Goal: Transaction & Acquisition: Purchase product/service

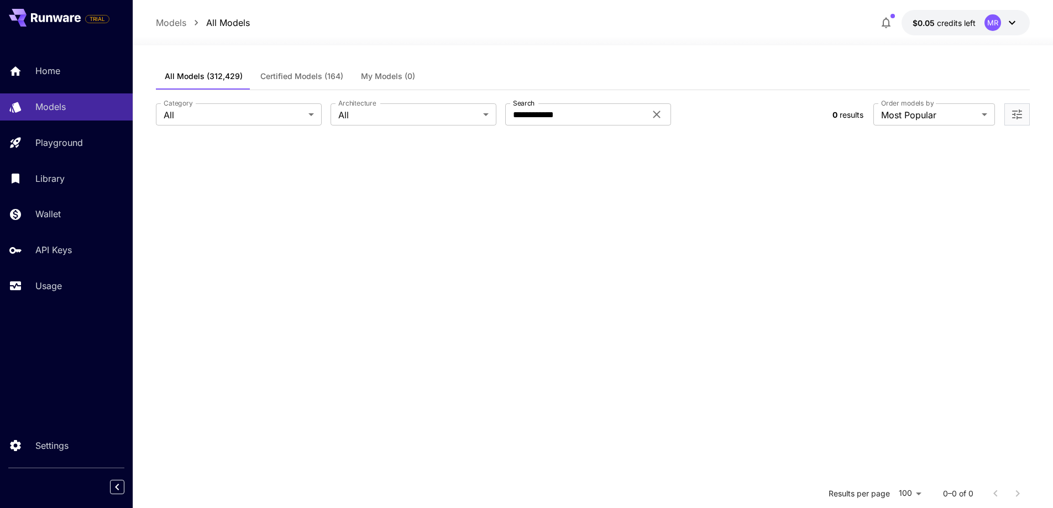
drag, startPoint x: 681, startPoint y: 280, endPoint x: 707, endPoint y: 274, distance: 26.7
click at [682, 280] on section at bounding box center [593, 393] width 875 height 508
click at [1018, 19] on icon at bounding box center [1012, 22] width 13 height 13
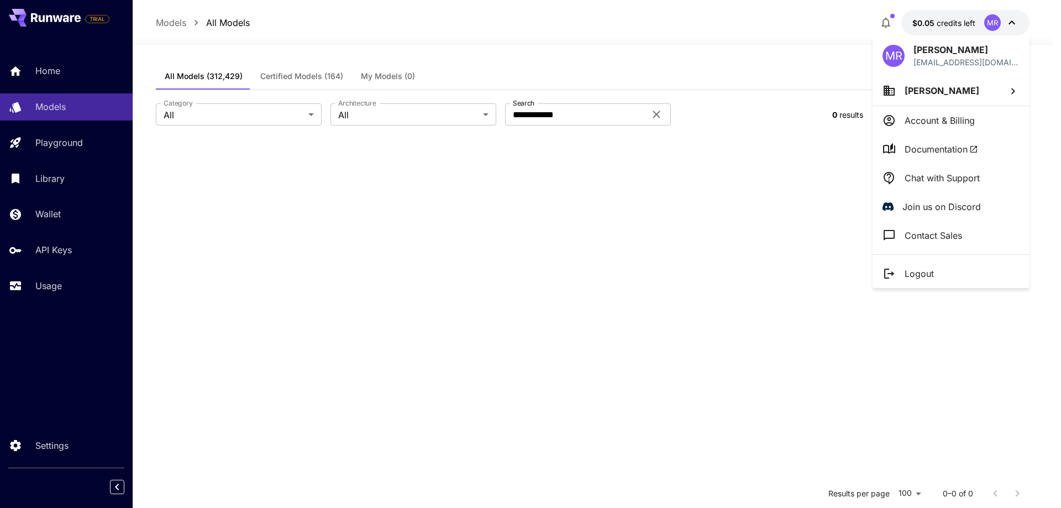
click at [930, 124] on p "Account & Billing" at bounding box center [940, 120] width 70 height 13
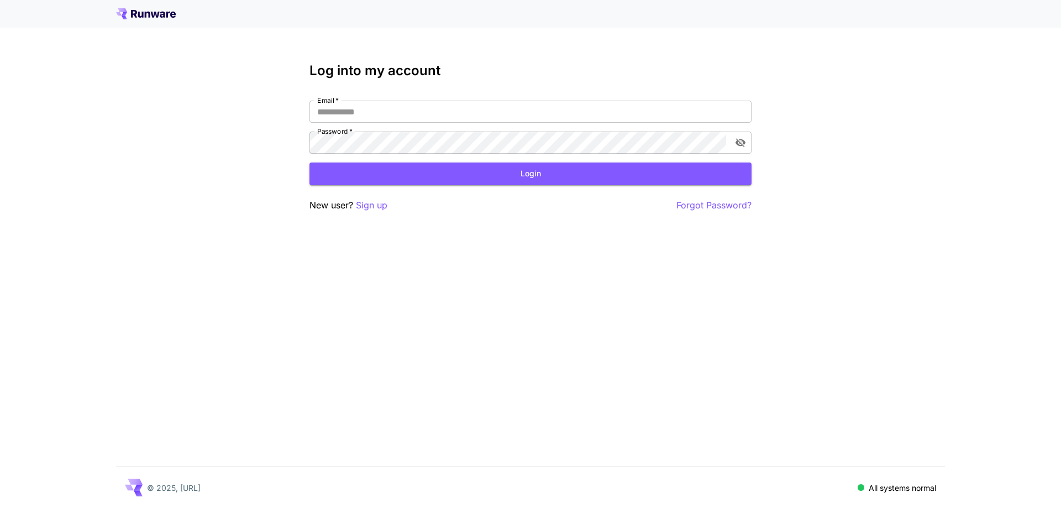
type input "**********"
drag, startPoint x: 467, startPoint y: 184, endPoint x: 472, endPoint y: 180, distance: 6.7
click at [467, 184] on button "Login" at bounding box center [531, 174] width 442 height 23
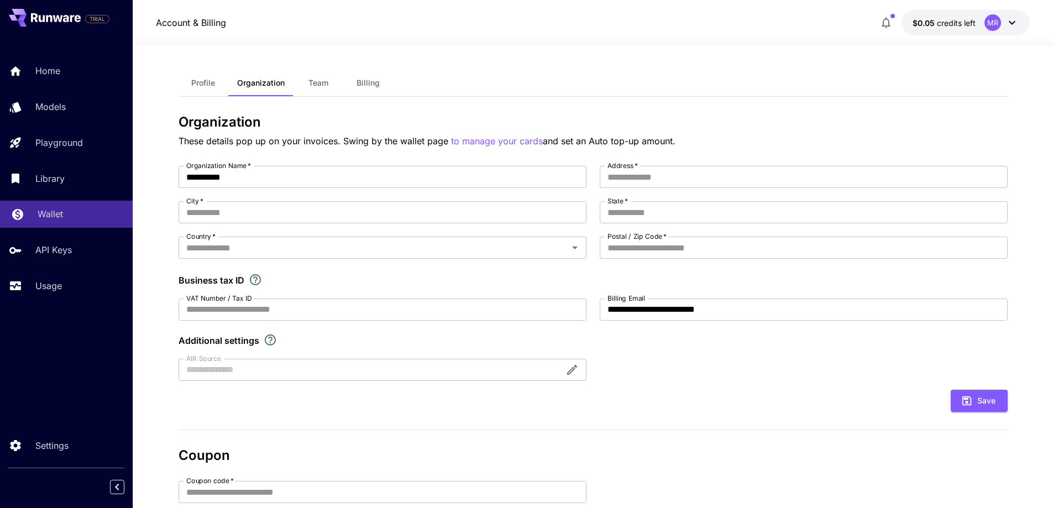
click at [76, 202] on link "Wallet" at bounding box center [66, 214] width 133 height 27
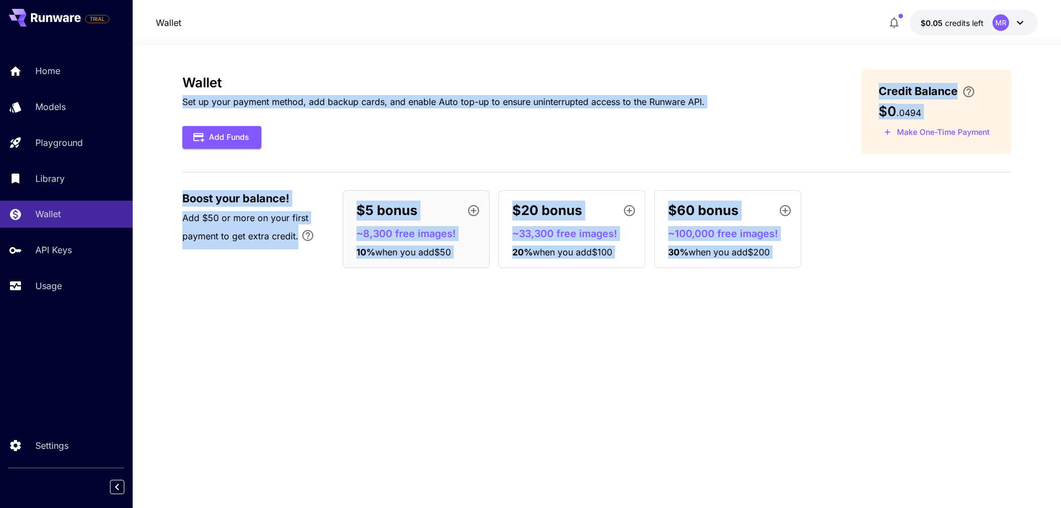
drag, startPoint x: 203, startPoint y: 135, endPoint x: 270, endPoint y: 76, distance: 88.5
click at [270, 76] on body "TRIAL Home Models Playground Library Wallet API Keys Usage Settings Wallet $0.0…" at bounding box center [530, 254] width 1061 height 508
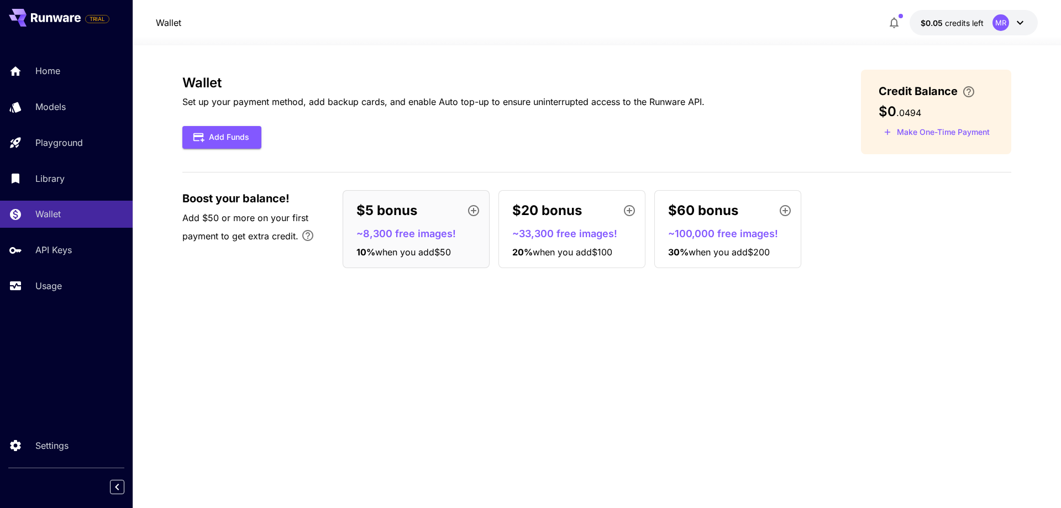
click at [285, 39] on div at bounding box center [597, 38] width 929 height 13
click at [229, 137] on button "Add Funds" at bounding box center [221, 137] width 79 height 23
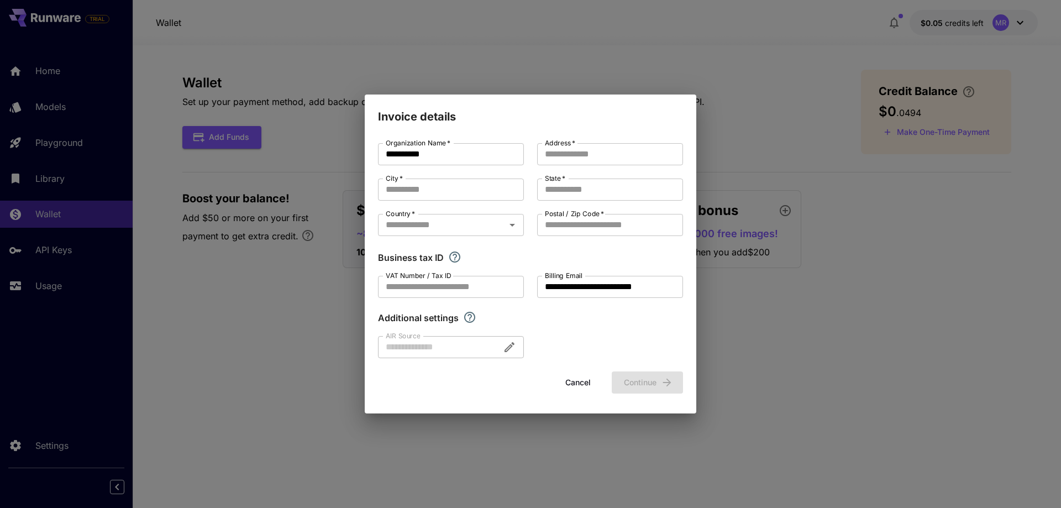
click at [604, 320] on div "Additional settings" at bounding box center [530, 317] width 305 height 13
click at [577, 388] on button "Cancel" at bounding box center [578, 383] width 50 height 23
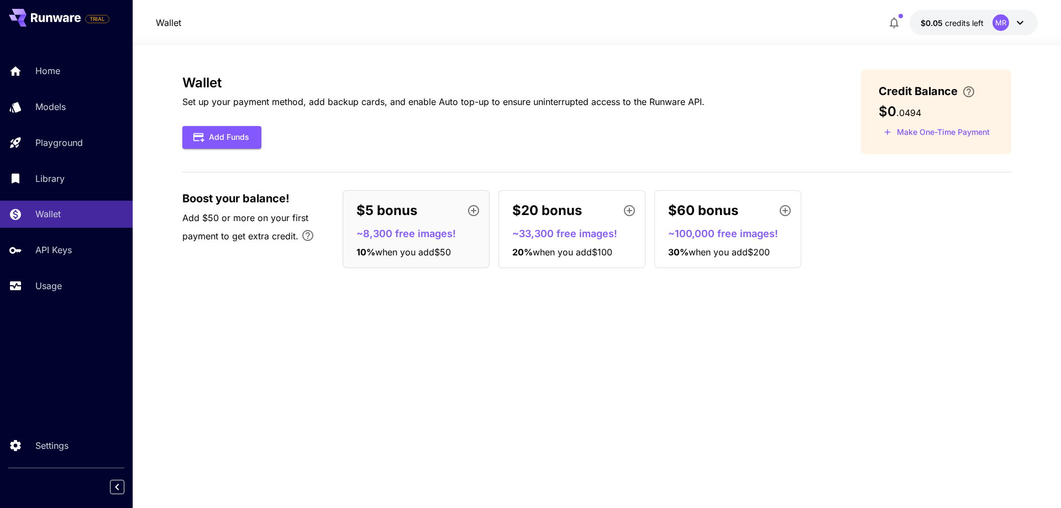
click at [519, 372] on div "Wallet Set up your payment method, add backup cards, and enable Auto top-up to …" at bounding box center [596, 277] width 829 height 414
